Goal: Book appointment/travel/reservation

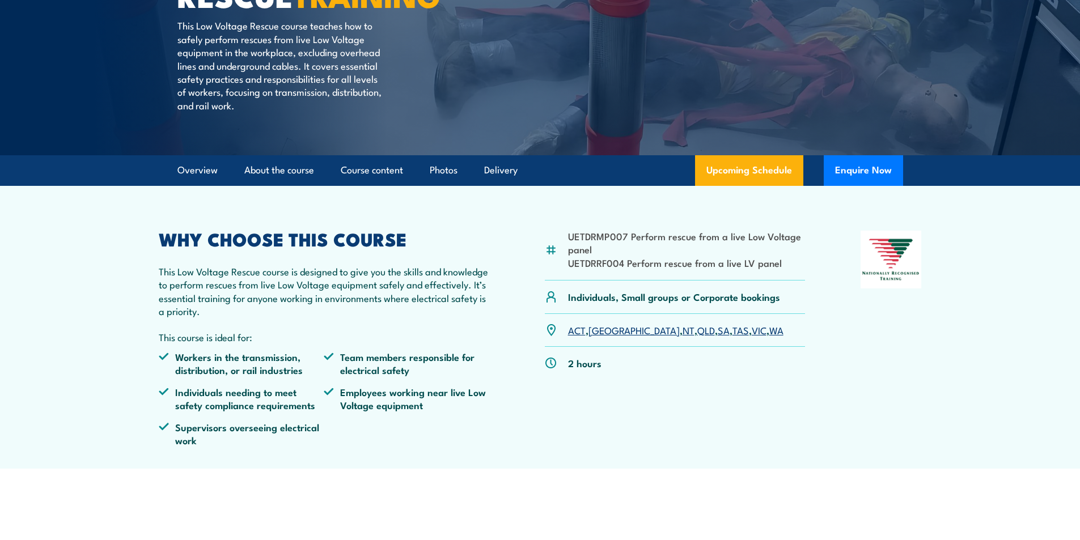
scroll to position [170, 0]
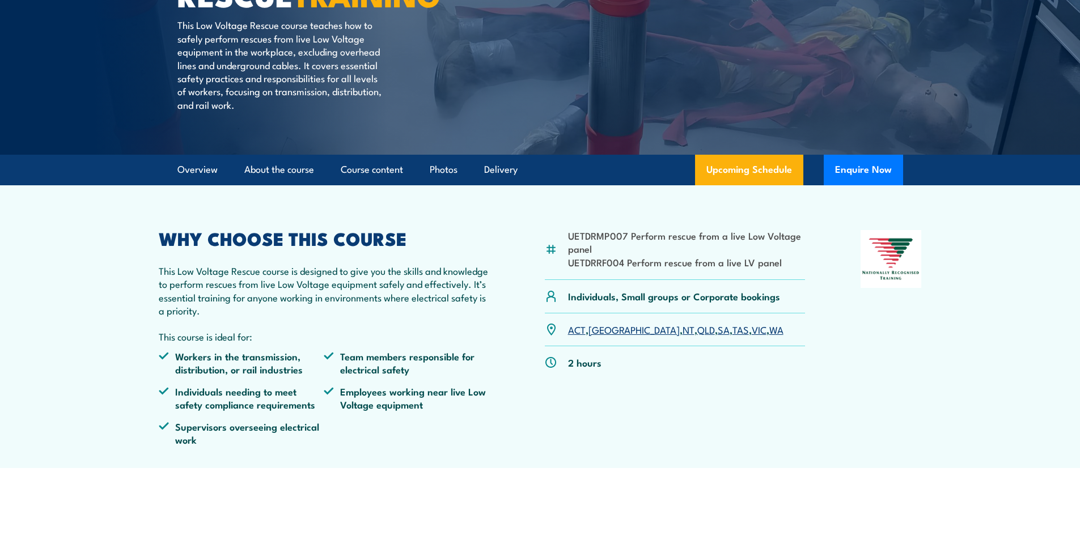
click at [697, 329] on link "QLD" at bounding box center [706, 330] width 18 height 14
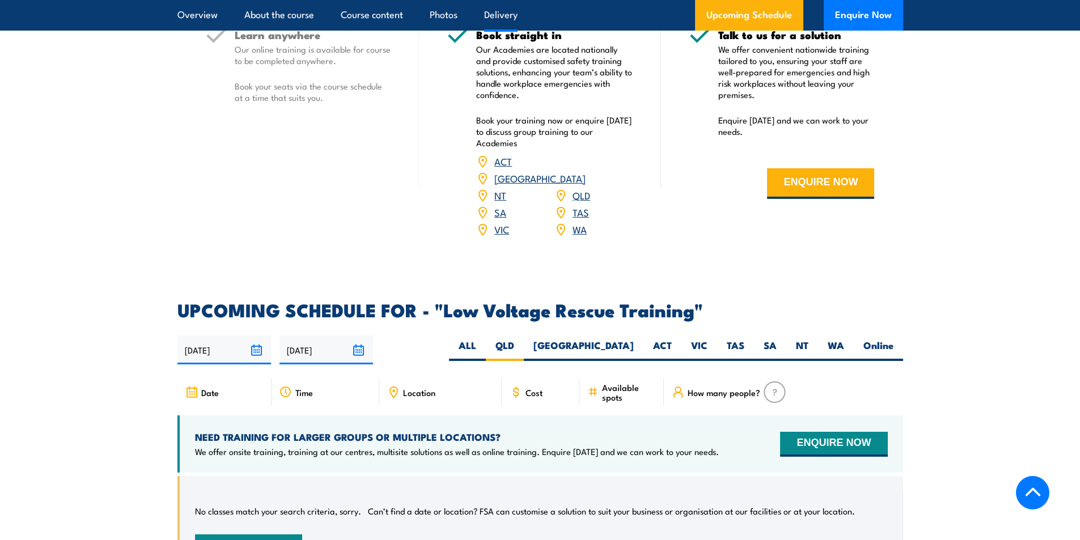
scroll to position [1569, 0]
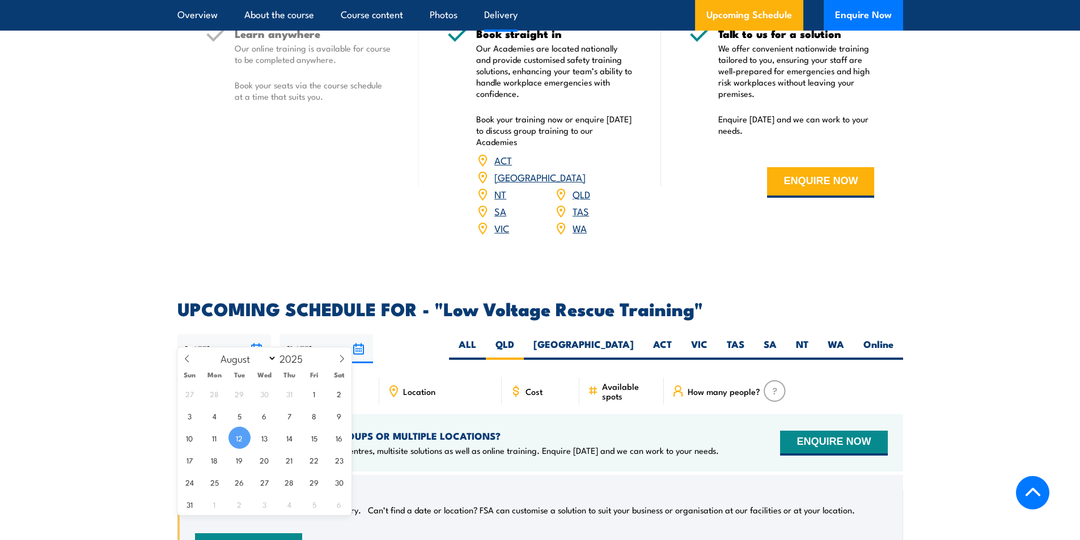
click at [255, 334] on input "[DATE]" at bounding box center [224, 348] width 94 height 29
click at [244, 437] on span "12" at bounding box center [239, 438] width 22 height 22
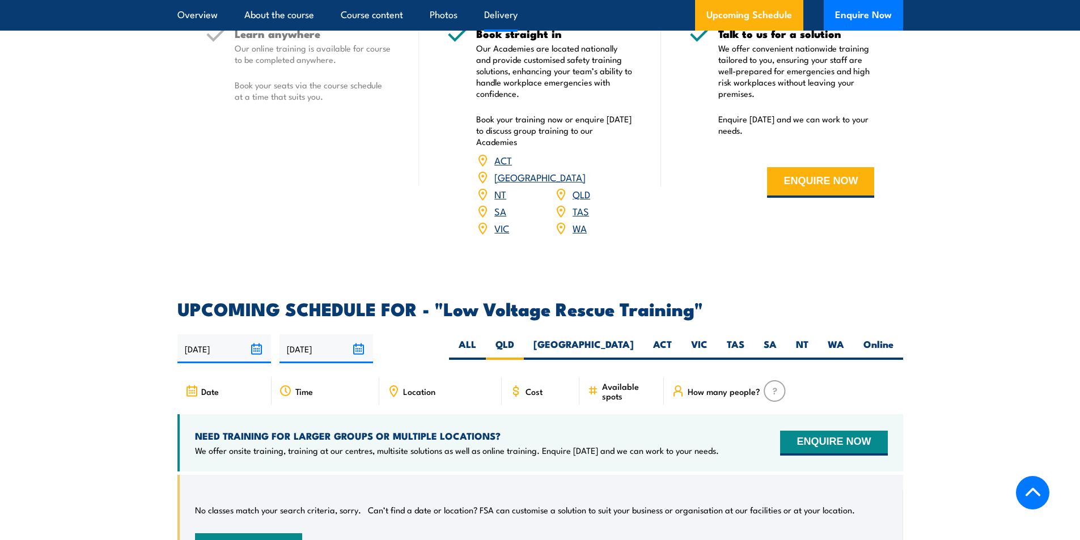
click at [359, 334] on input "[DATE]" at bounding box center [326, 348] width 94 height 29
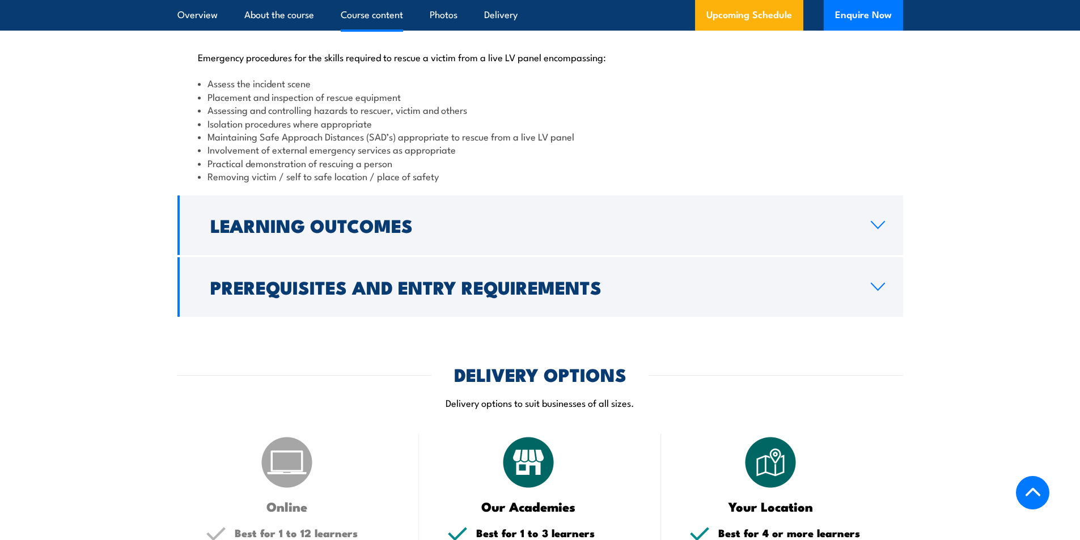
scroll to position [1002, 0]
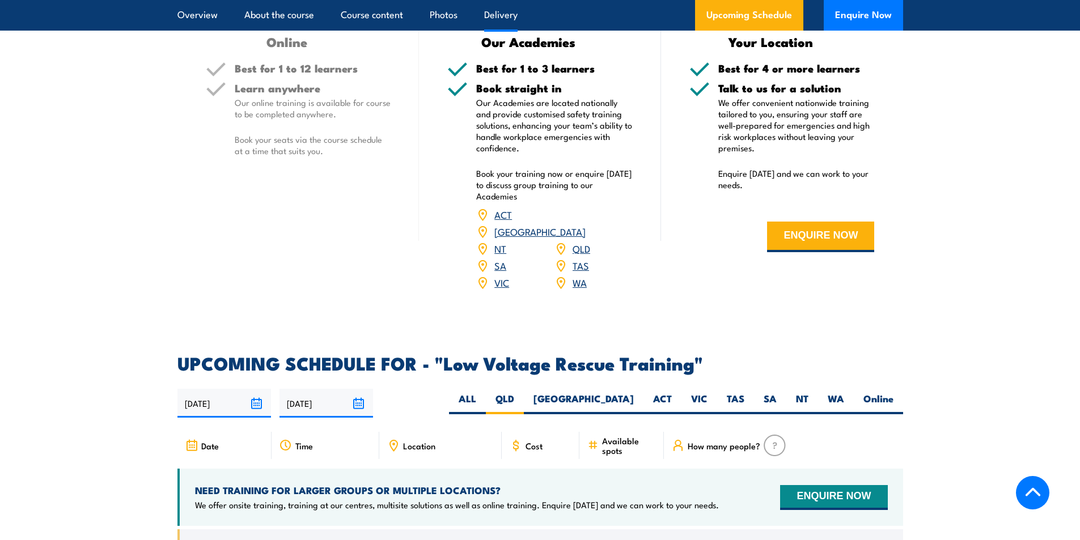
scroll to position [1399, 0]
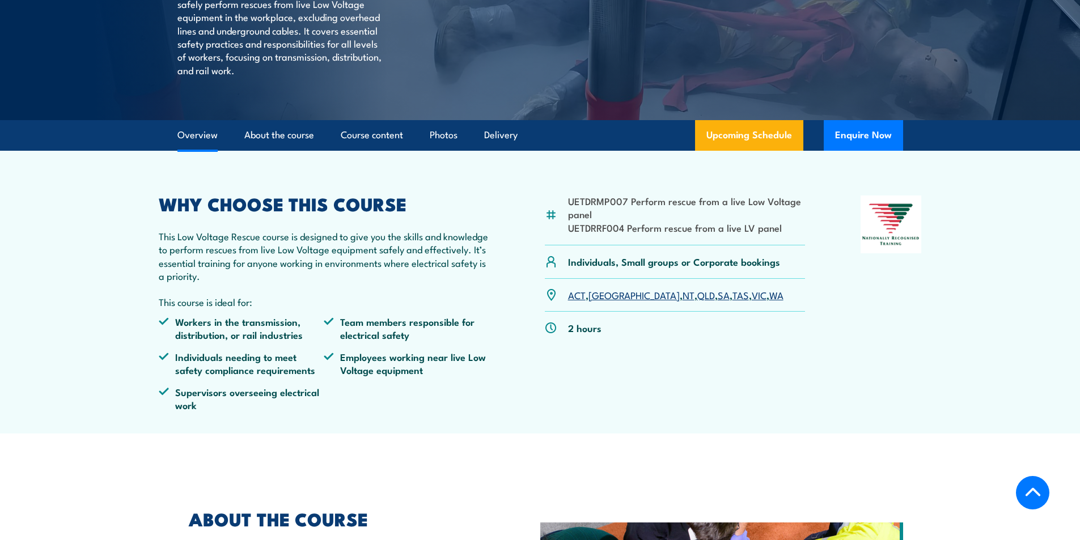
scroll to position [227, 0]
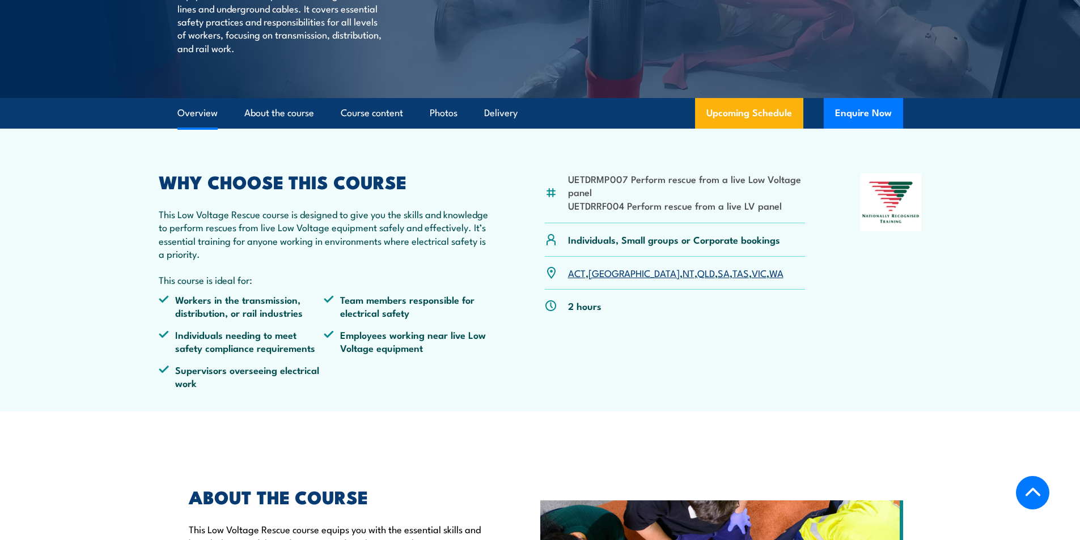
click at [697, 271] on link "QLD" at bounding box center [706, 273] width 18 height 14
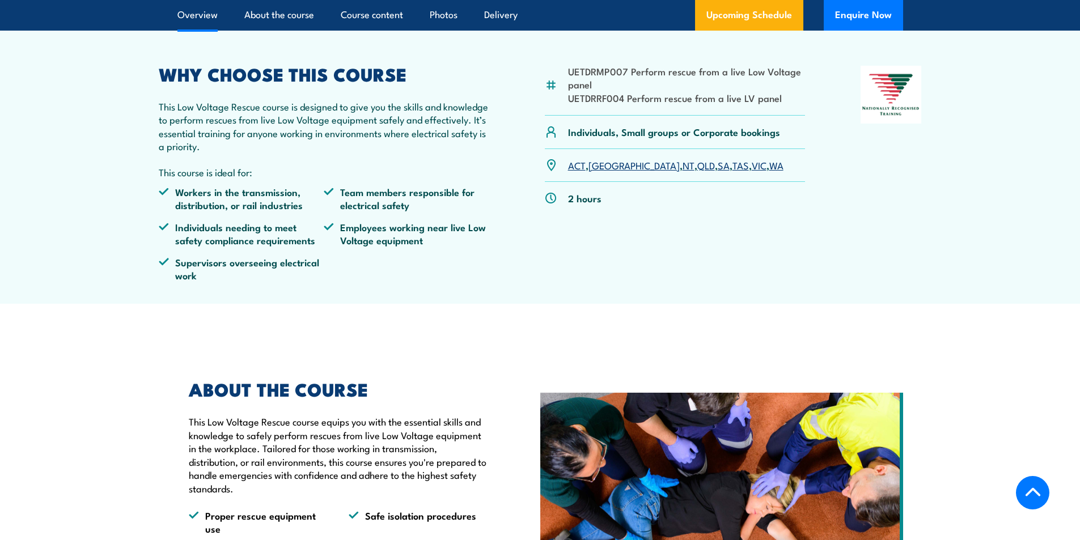
scroll to position [321, 0]
